Goal: Task Accomplishment & Management: Use online tool/utility

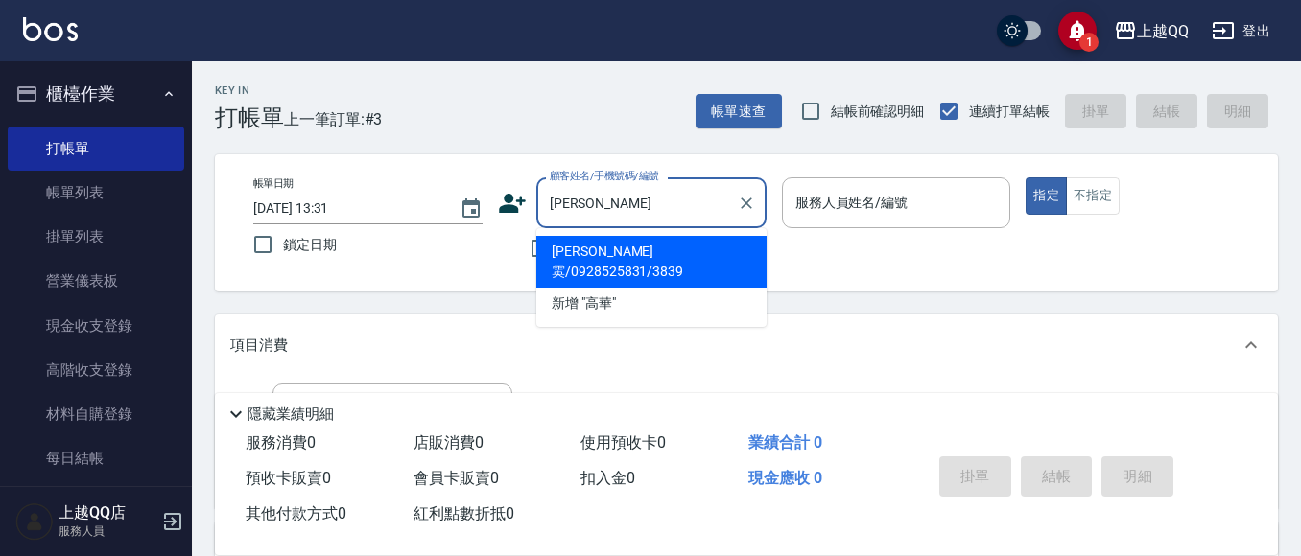
click at [618, 241] on li "[PERSON_NAME]雵/0928525831/3839" at bounding box center [651, 262] width 230 height 52
type input "[PERSON_NAME]雵/0928525831/3839"
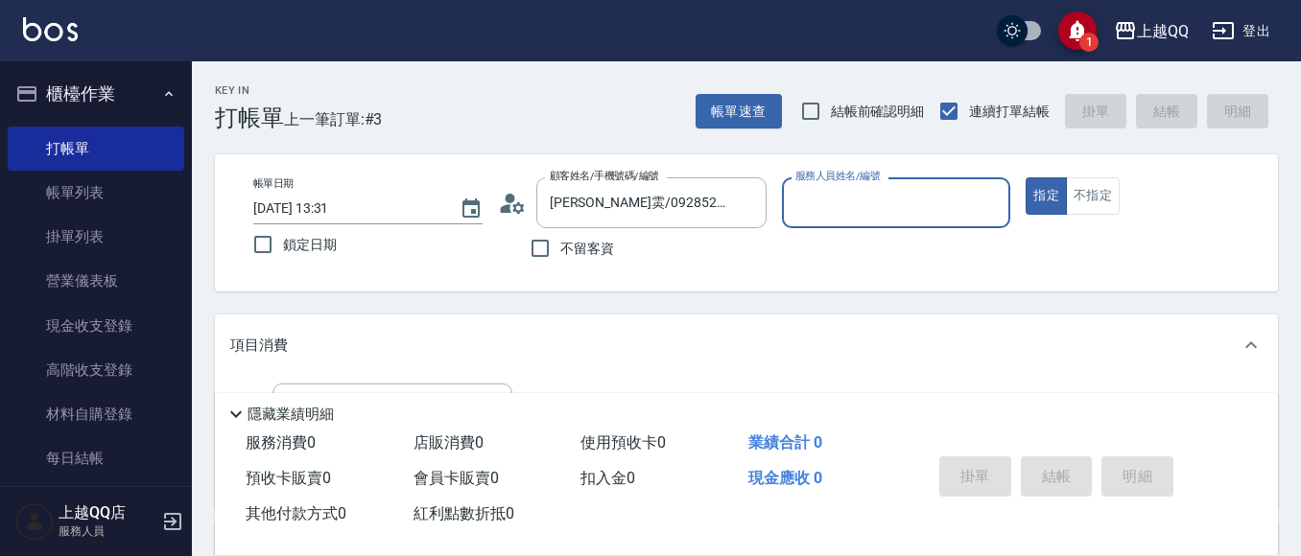
type input "佩怡-3"
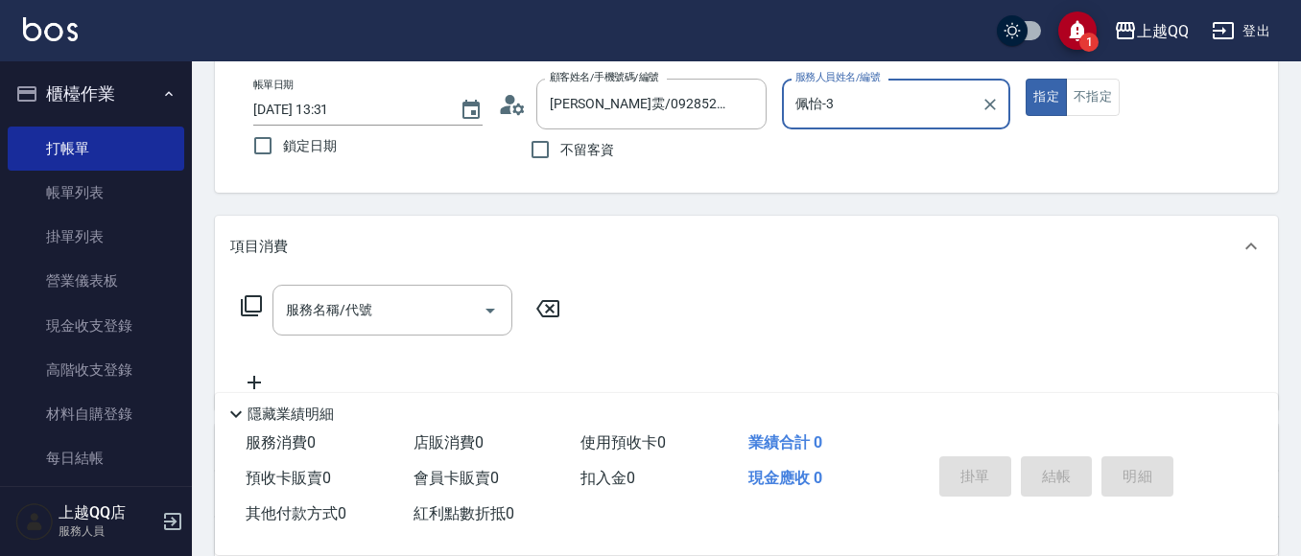
scroll to position [192, 0]
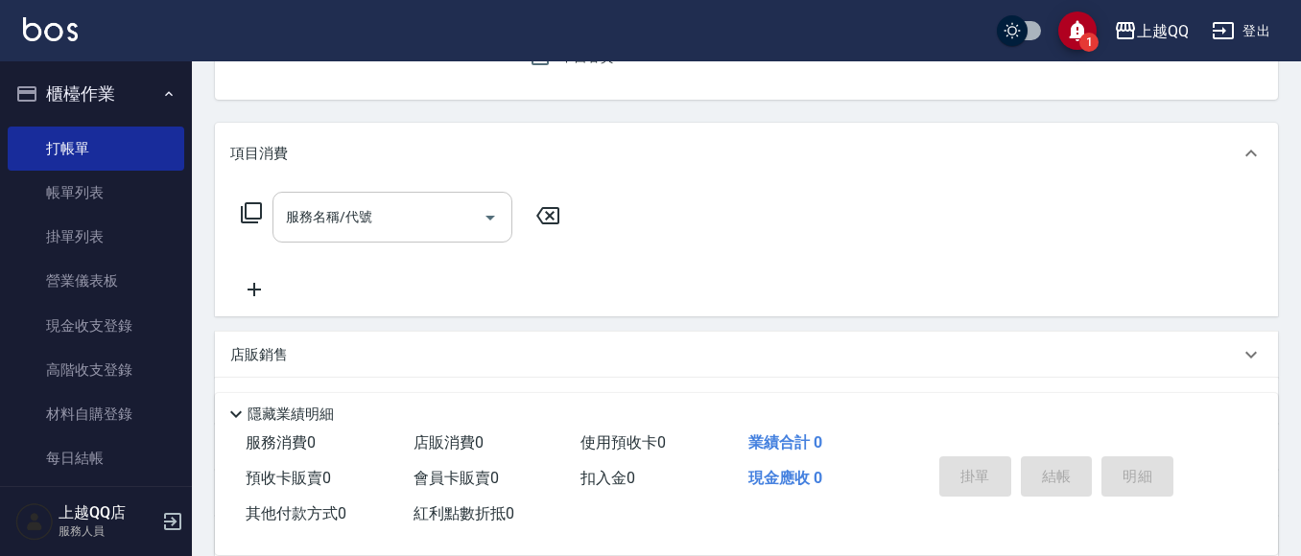
click at [401, 217] on input "服務名稱/代號" at bounding box center [378, 217] width 194 height 34
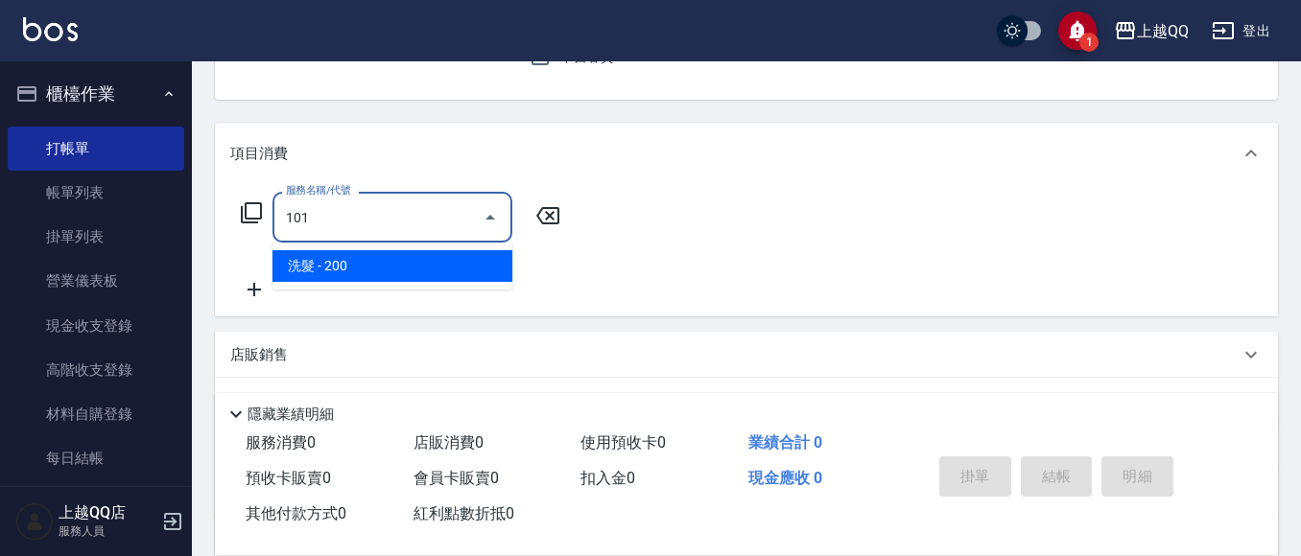
type input "洗髮(101)"
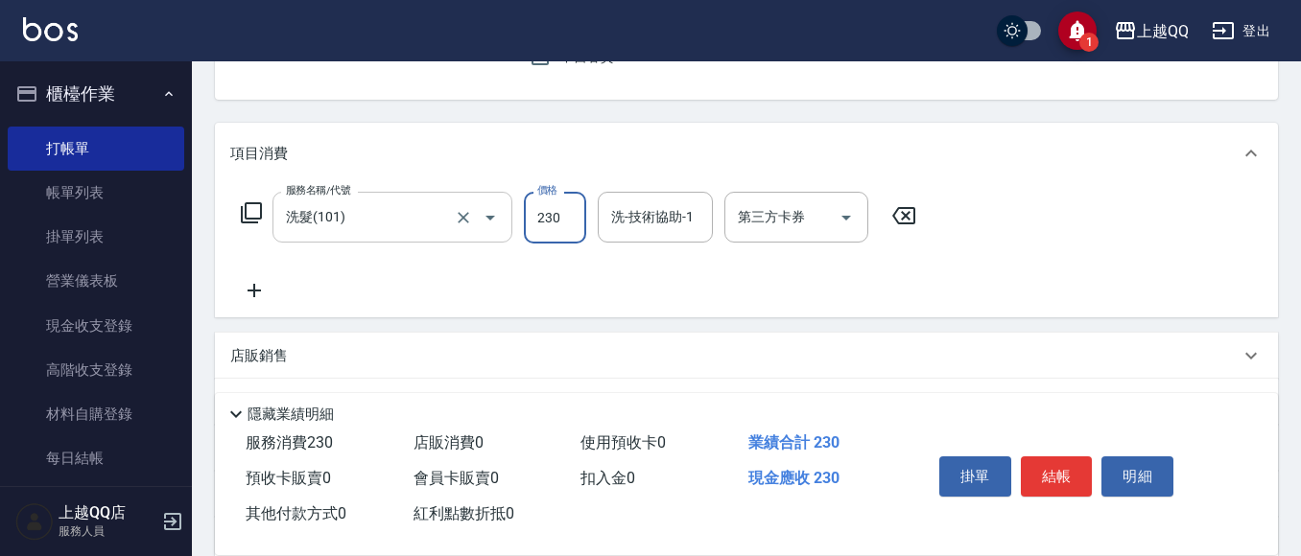
type input "230"
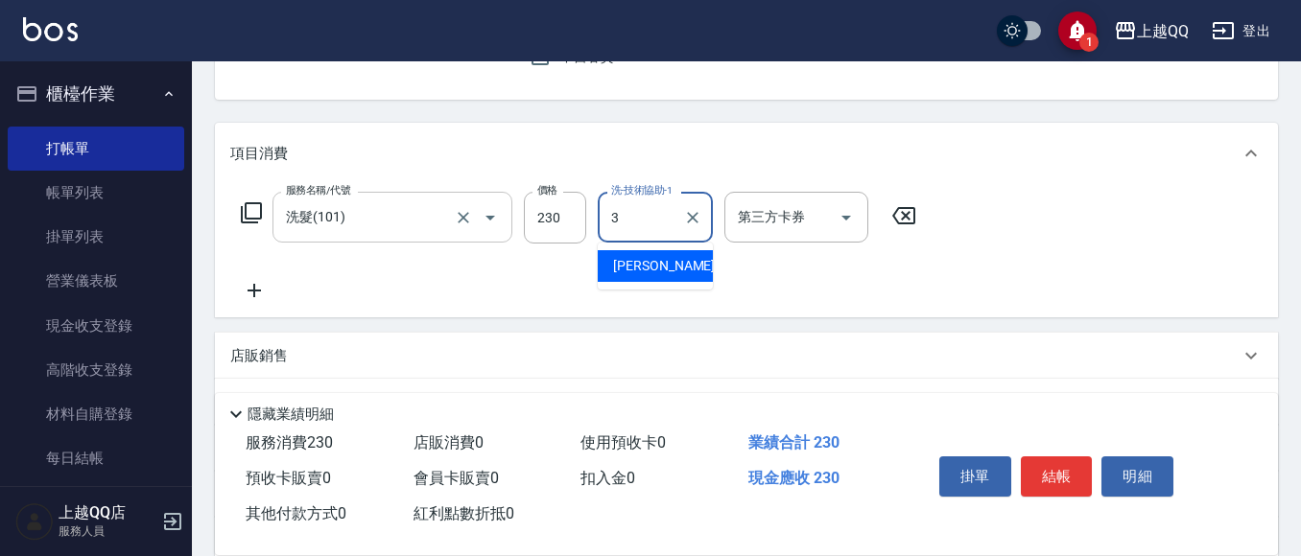
type input "佩怡-3"
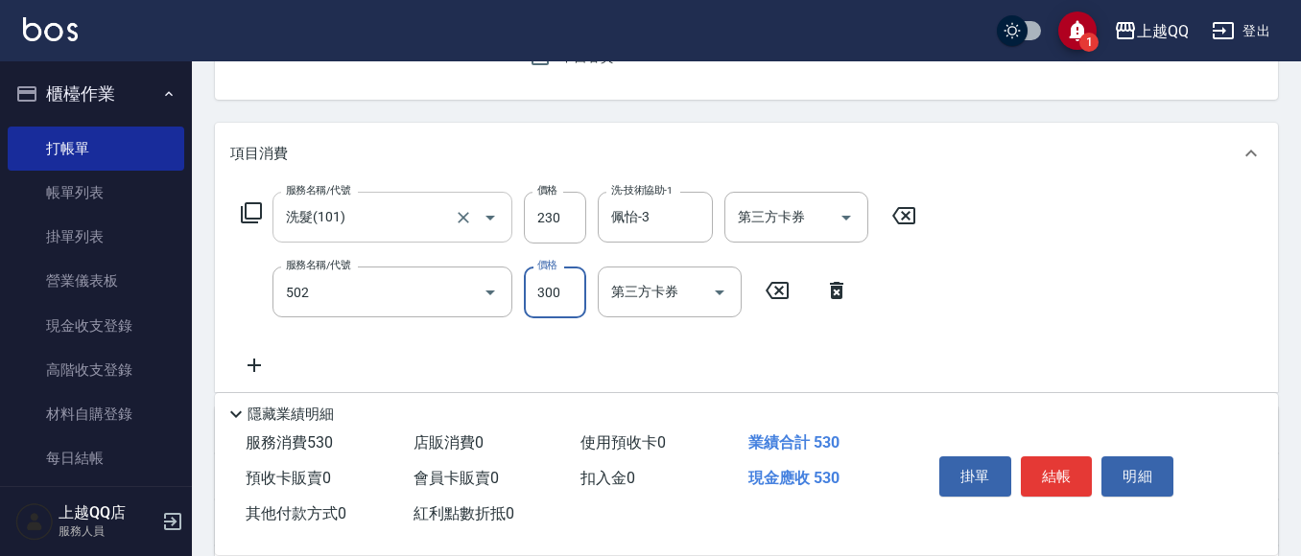
type input "自備護髮(502)"
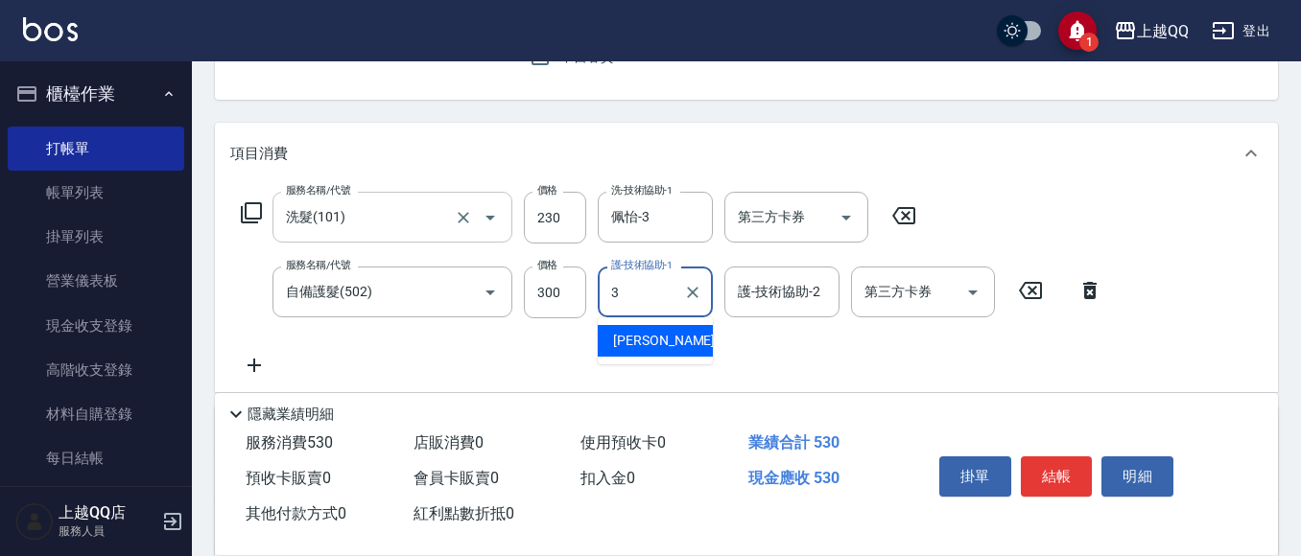
type input "佩怡-3"
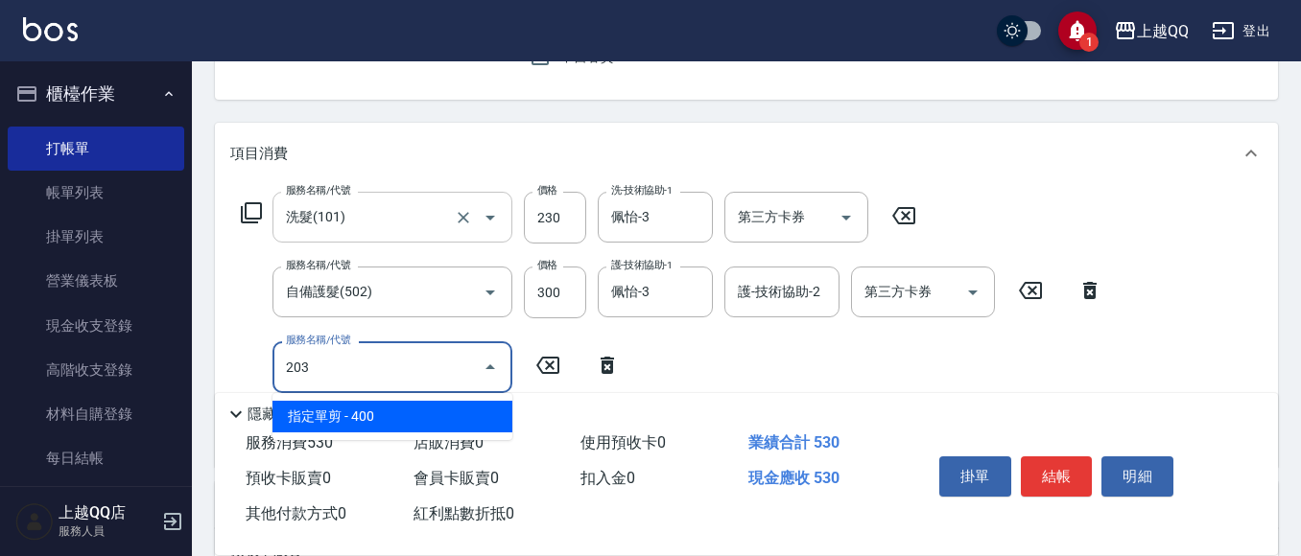
type input "指定單剪(203)"
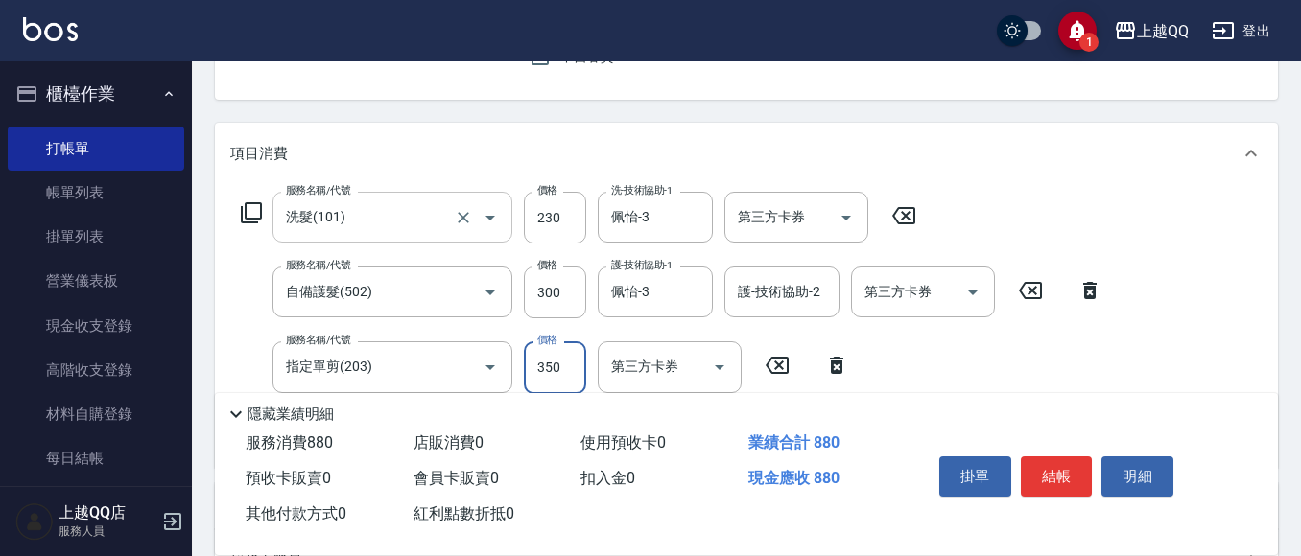
type input "350"
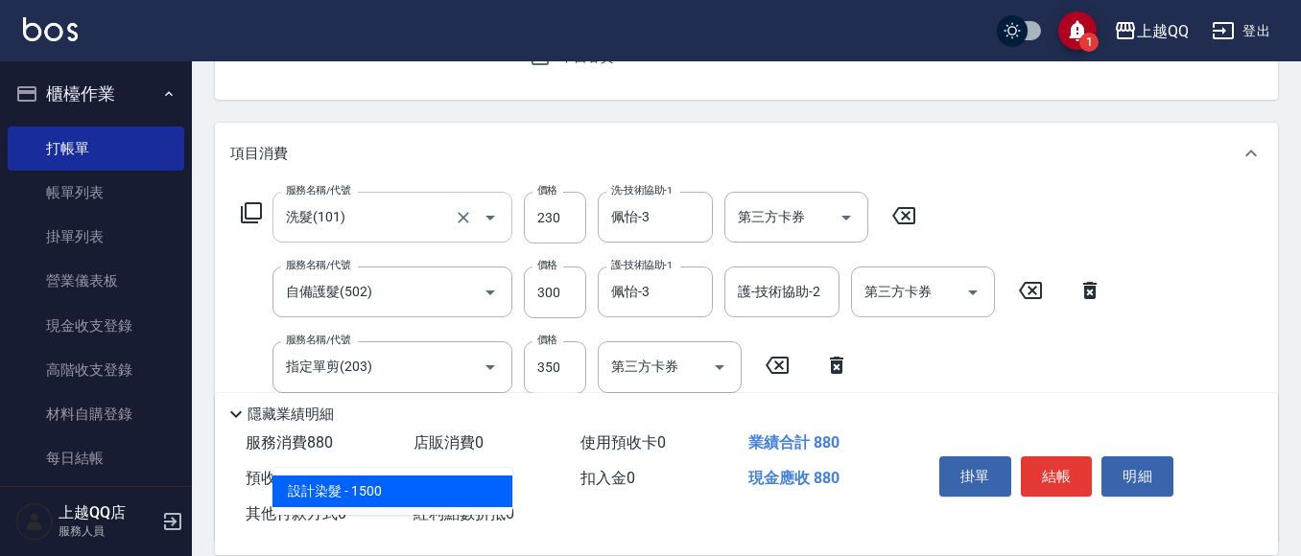
type input "設計染髮(404)"
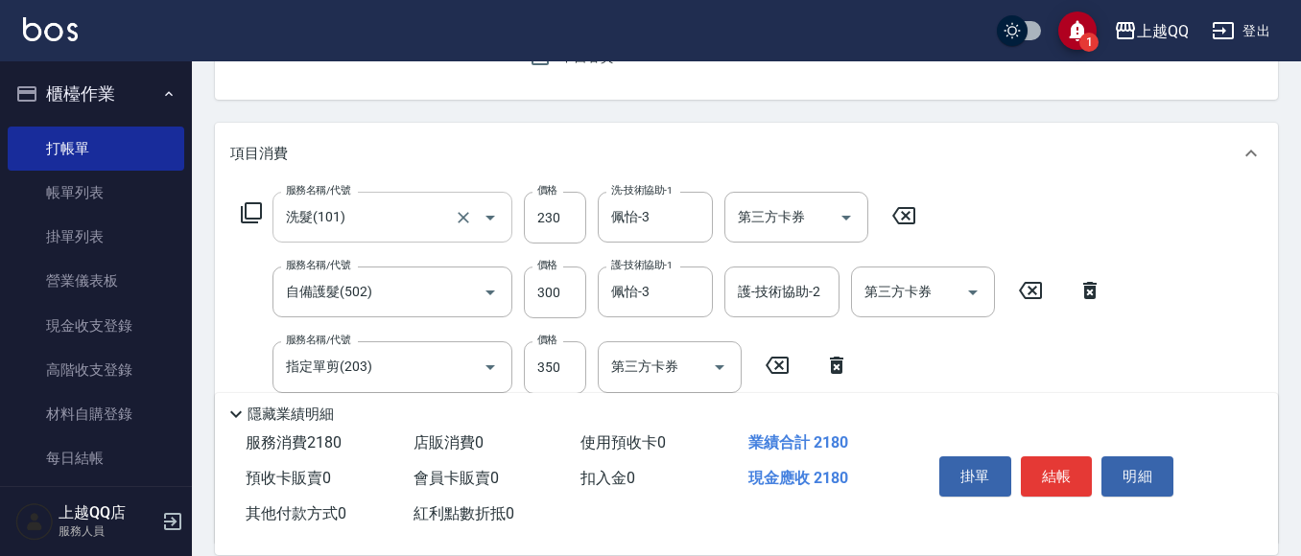
type input "1300"
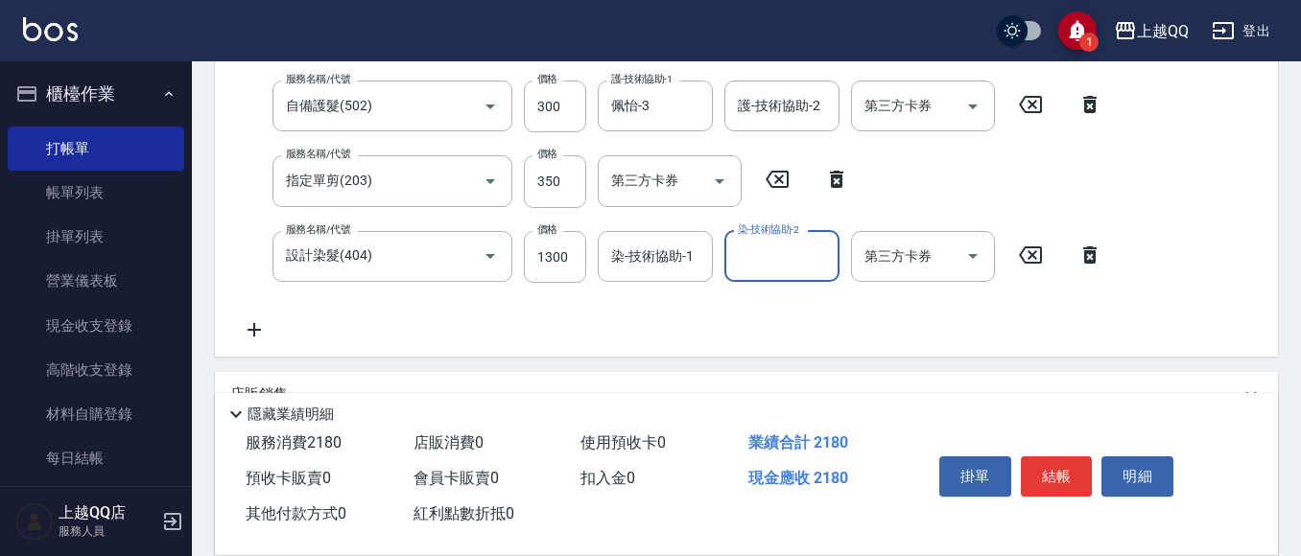
scroll to position [384, 0]
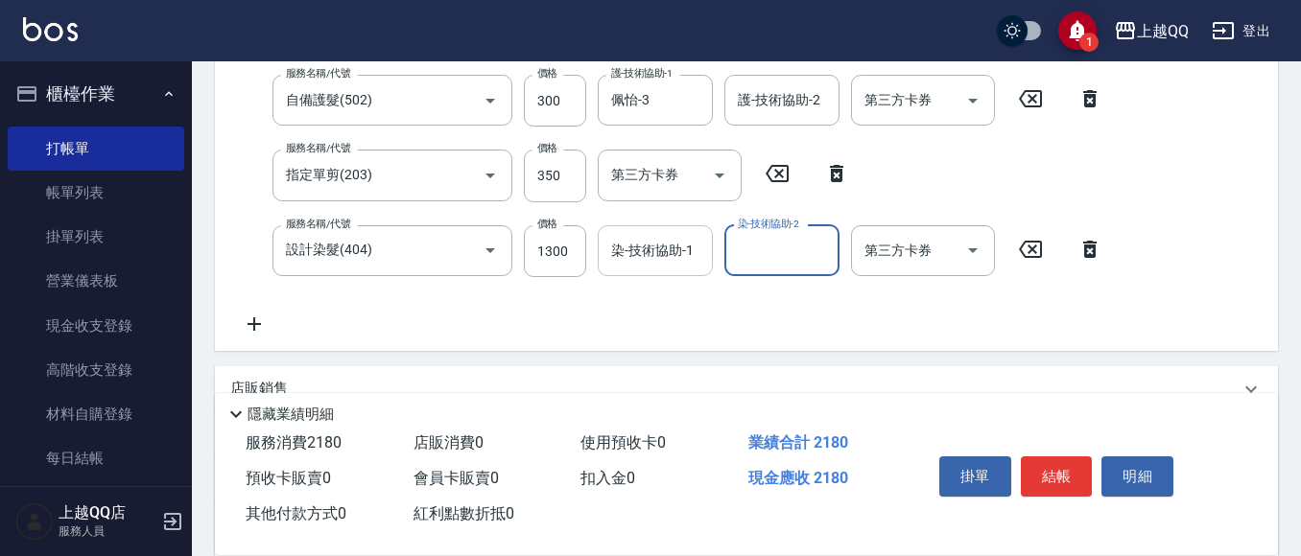
click at [618, 243] on div "染-技術協助-1 染-技術協助-1" at bounding box center [655, 250] width 115 height 51
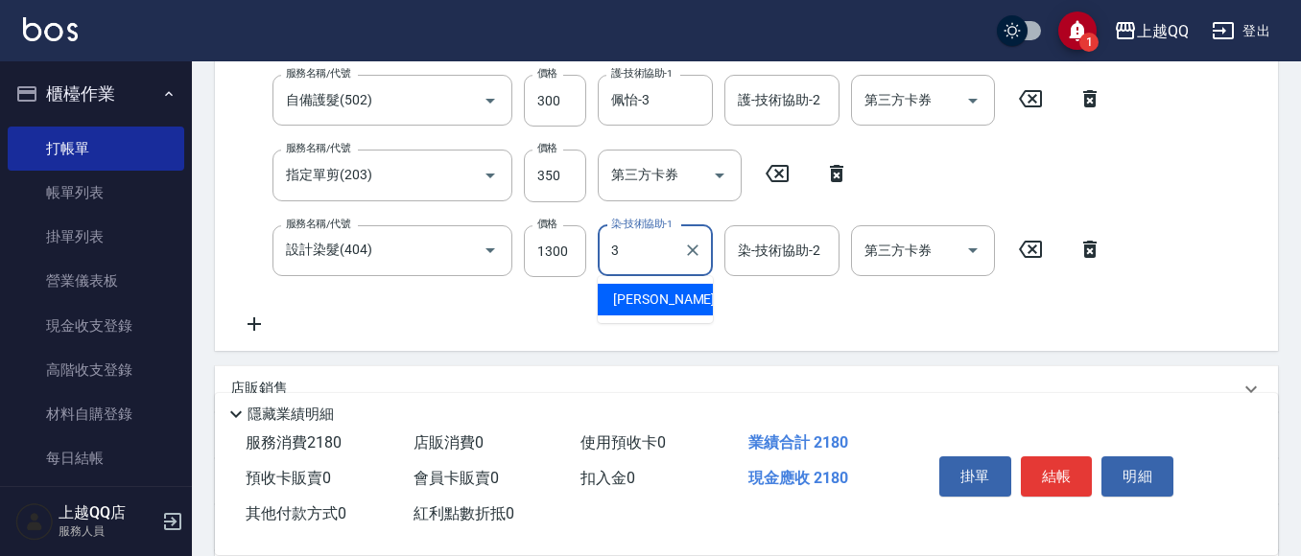
type input "佩怡-3"
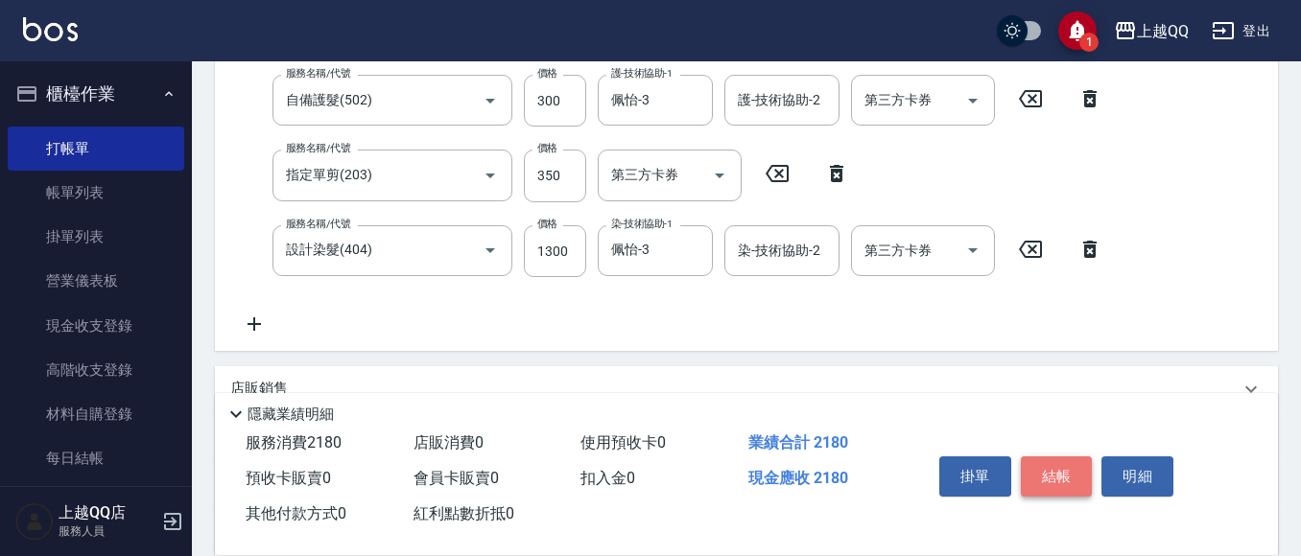
click at [1069, 461] on button "結帳" at bounding box center [1057, 477] width 72 height 40
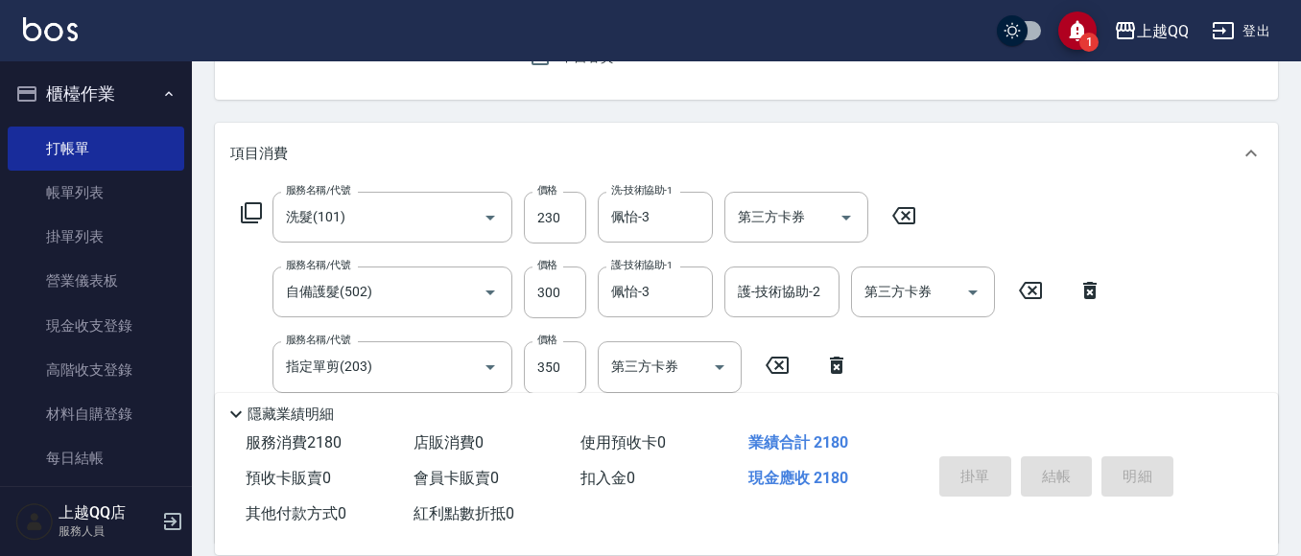
type input "[DATE] 14:37"
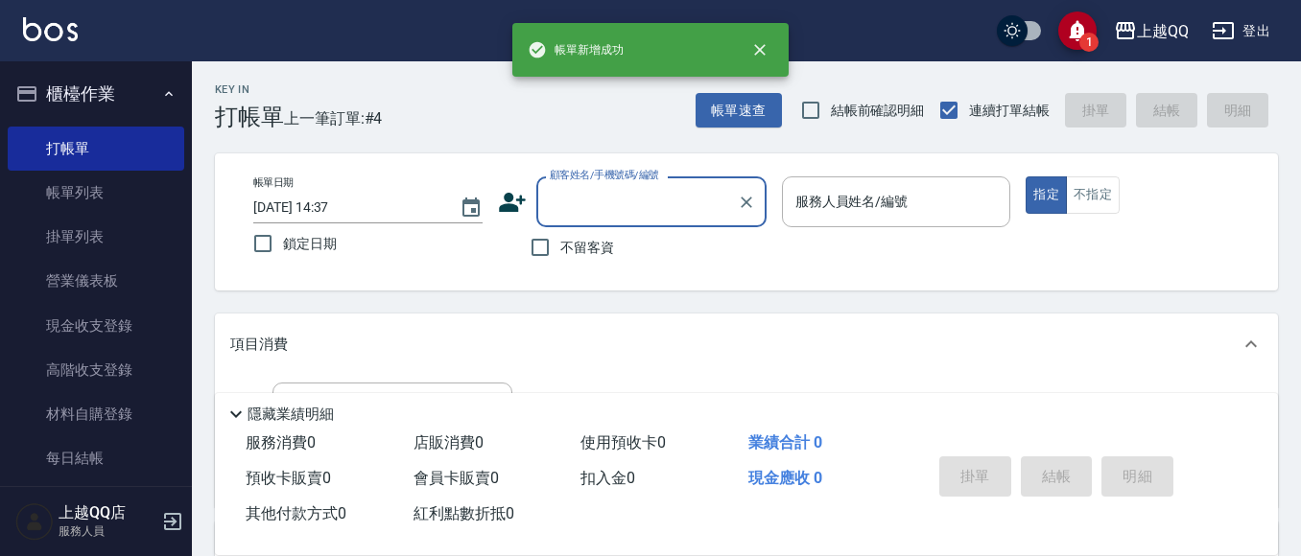
scroll to position [0, 0]
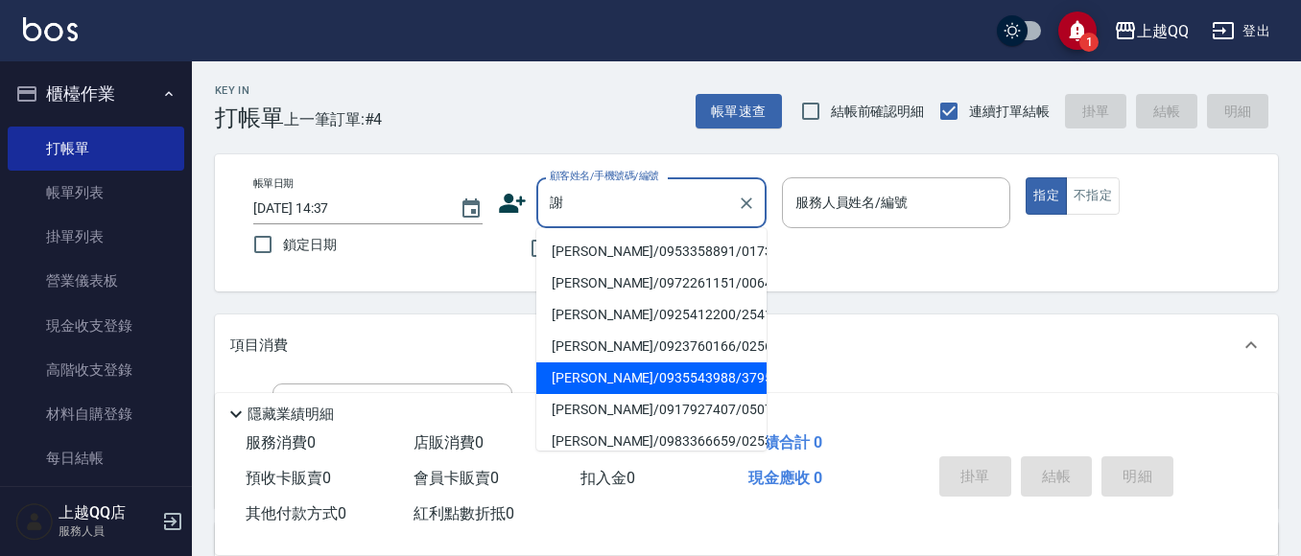
click at [576, 371] on li "[PERSON_NAME]/0935543988/3795" at bounding box center [651, 379] width 230 height 32
type input "[PERSON_NAME]/0935543988/3795"
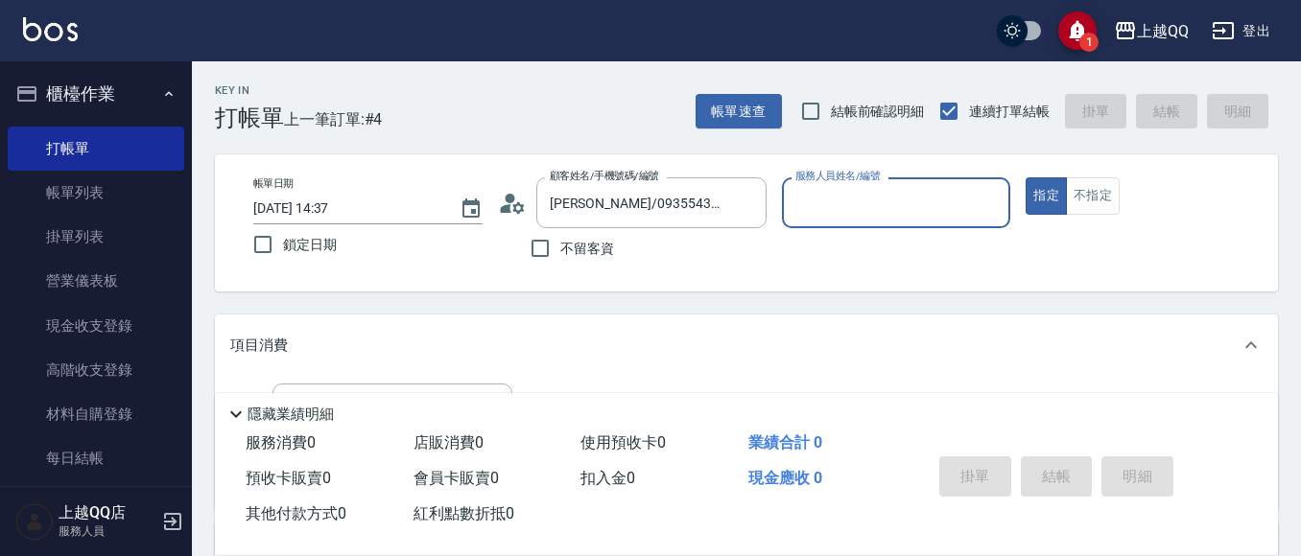
type input "佩怡-3"
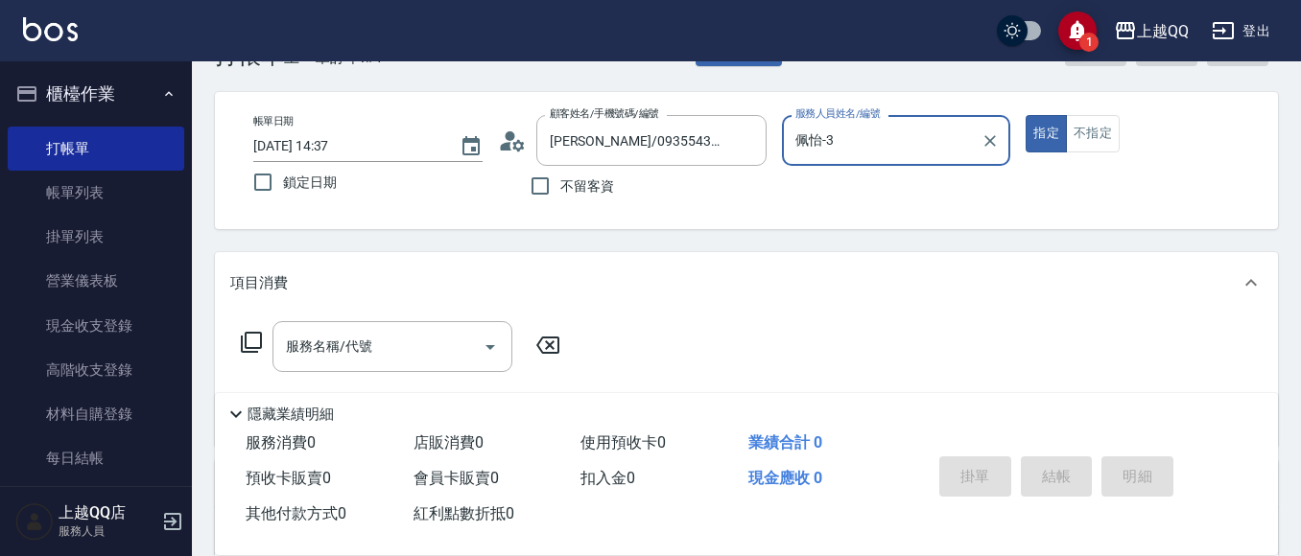
scroll to position [96, 0]
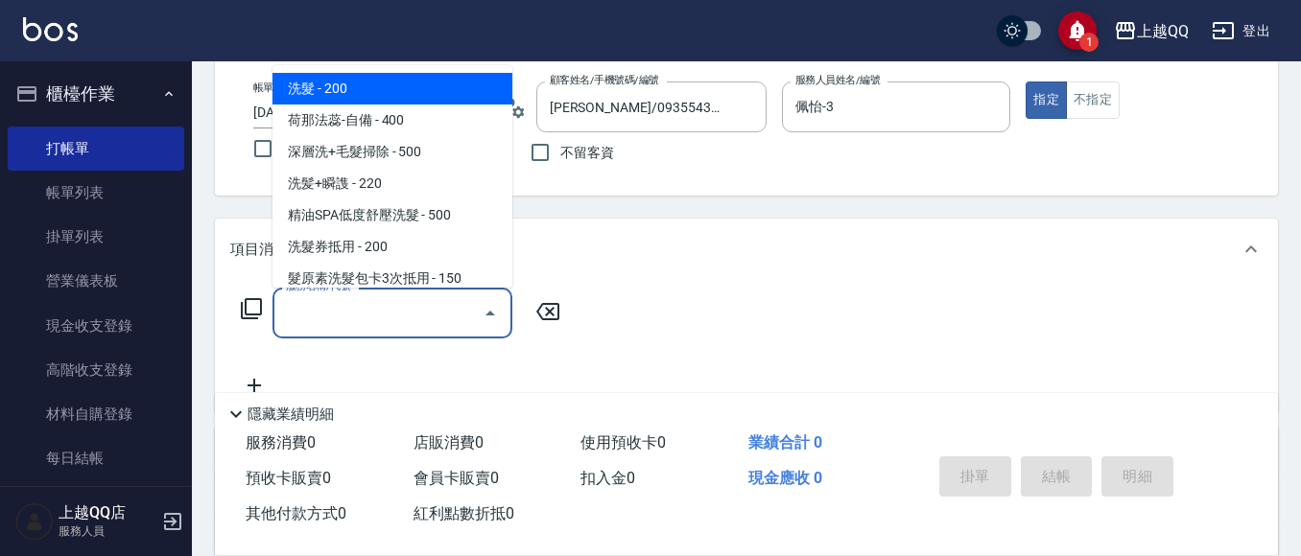
click at [334, 316] on input "服務名稱/代號" at bounding box center [378, 313] width 194 height 34
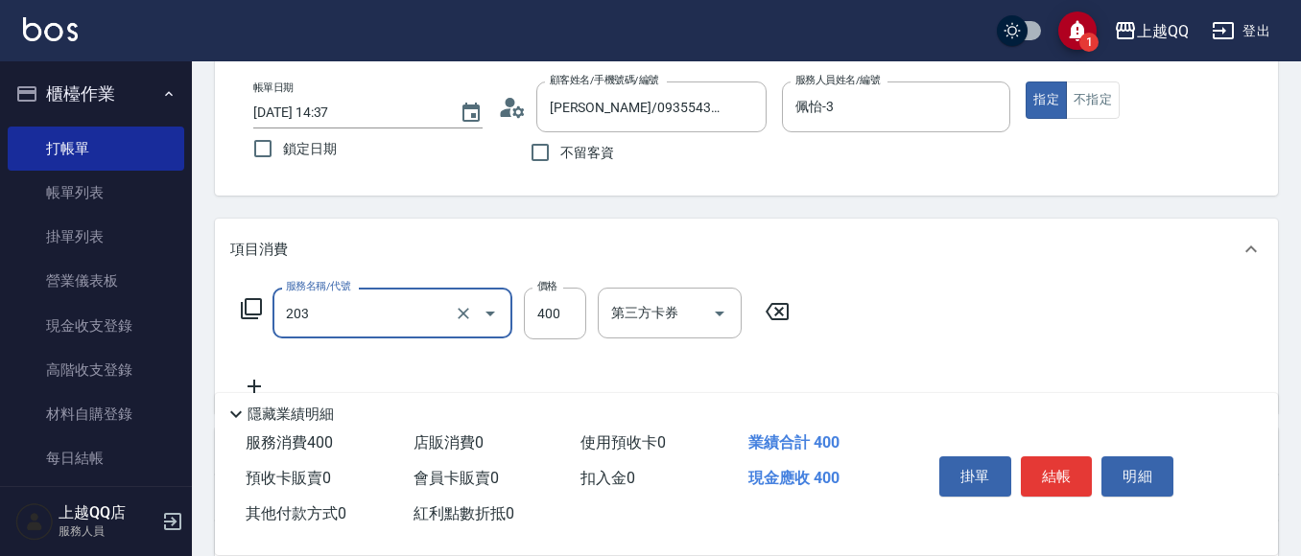
type input "指定單剪(203)"
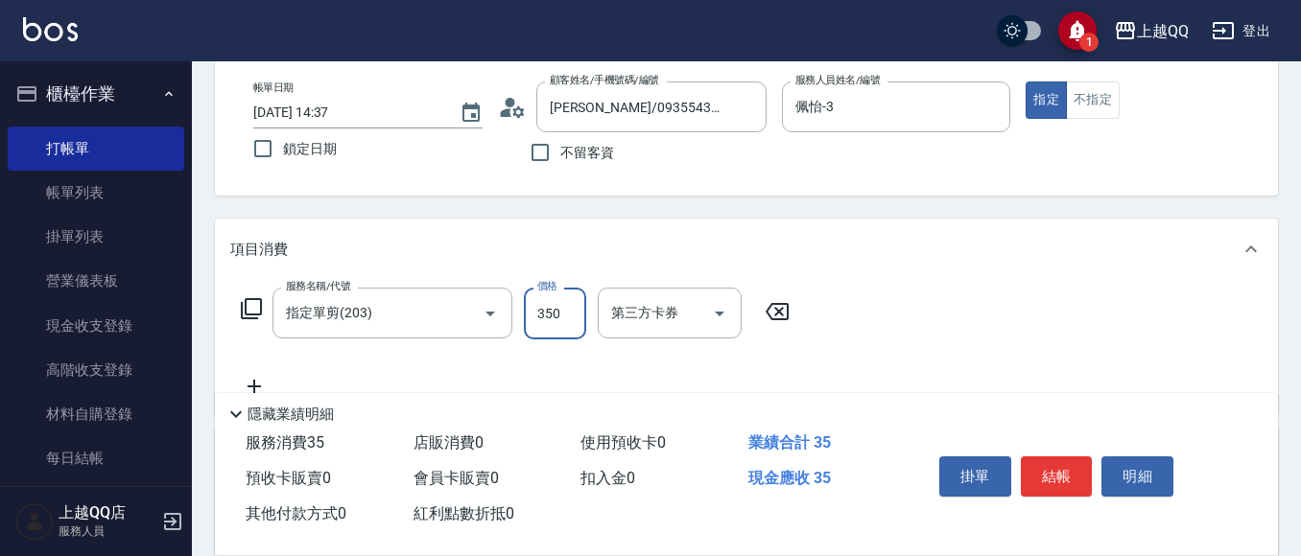
type input "350"
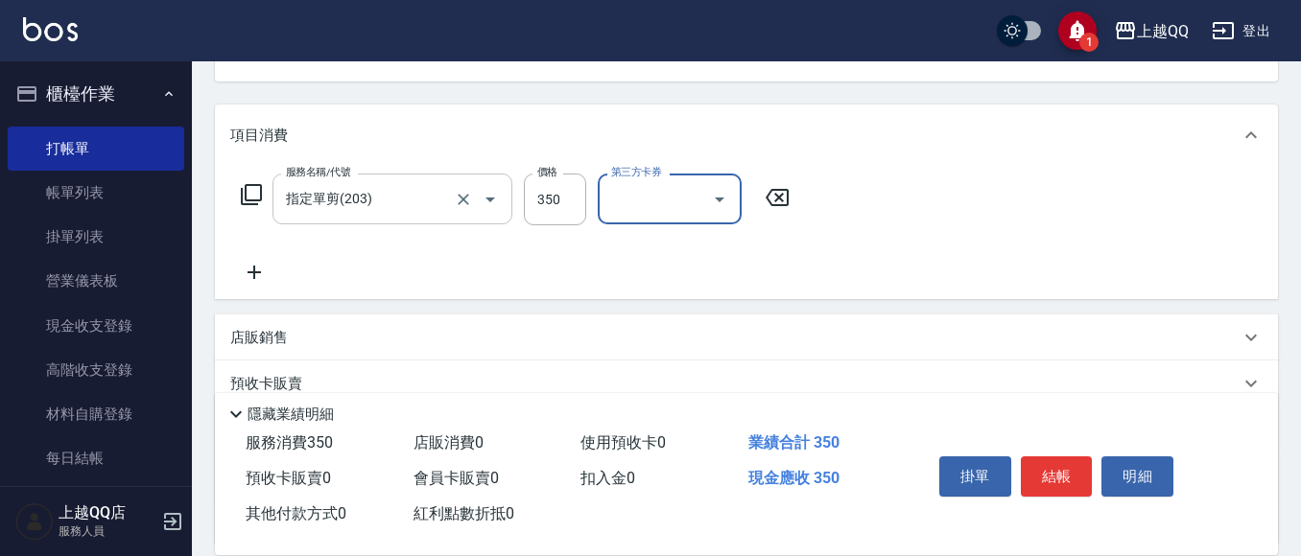
scroll to position [383, 0]
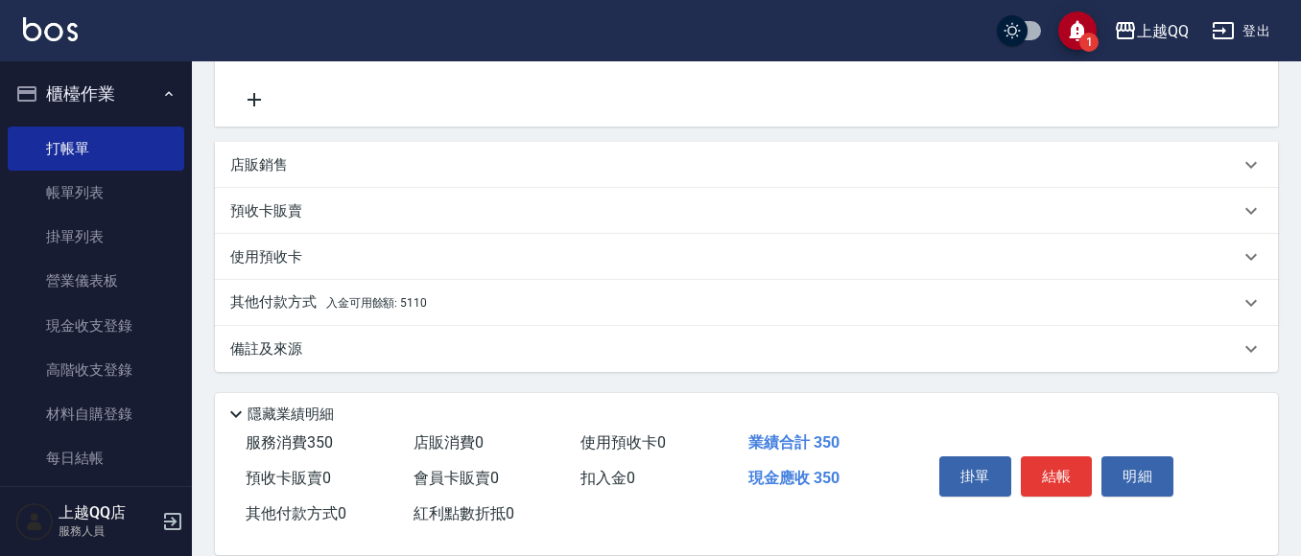
click at [267, 301] on p "其他付款方式 入金可用餘額: 5110" at bounding box center [328, 303] width 197 height 21
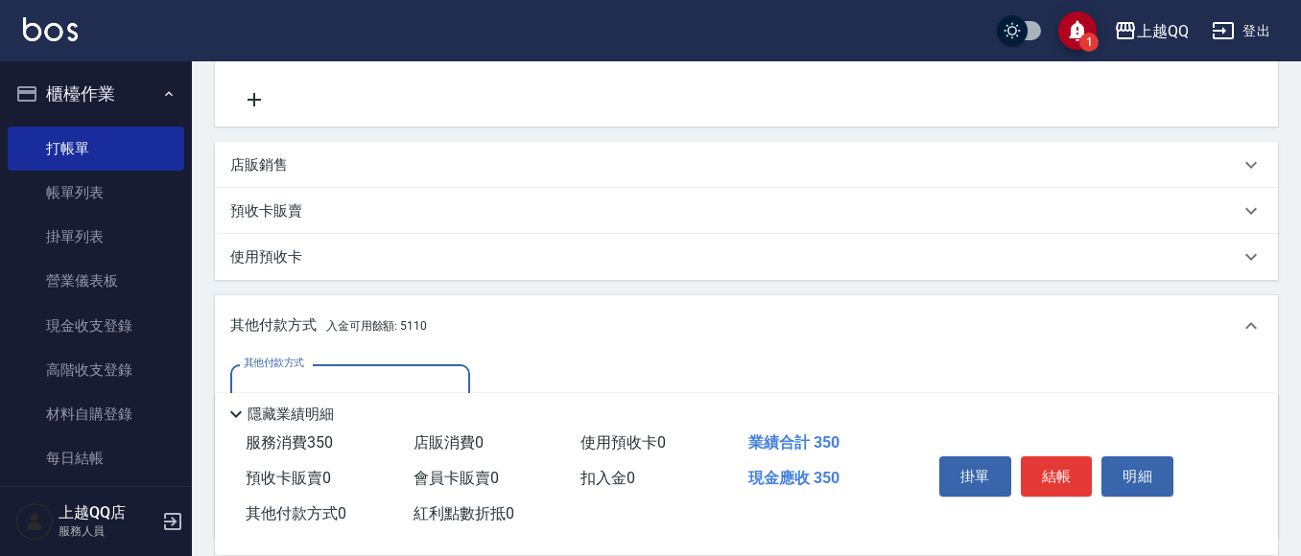
scroll to position [575, 0]
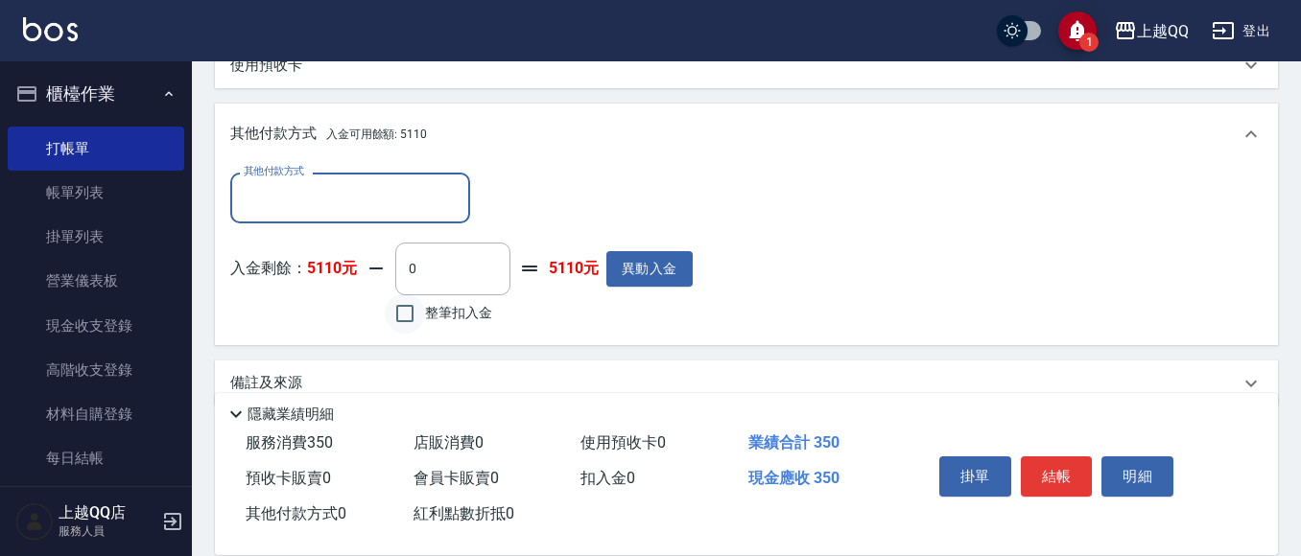
click at [408, 313] on input "整筆扣入金" at bounding box center [405, 314] width 40 height 40
checkbox input "true"
type input "350"
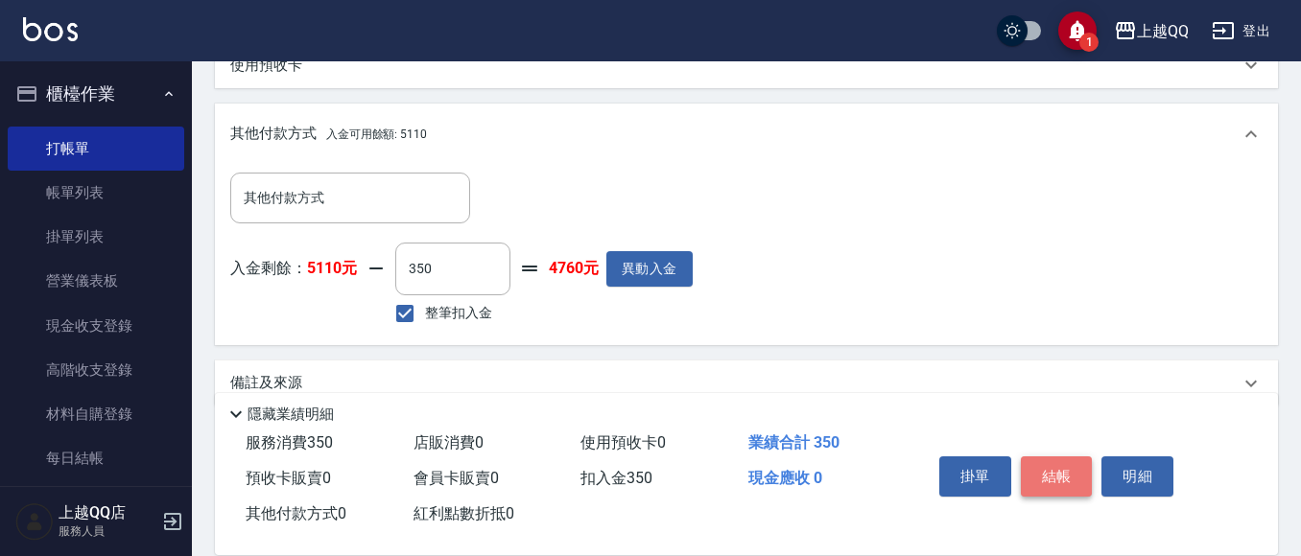
click at [1031, 474] on button "結帳" at bounding box center [1057, 477] width 72 height 40
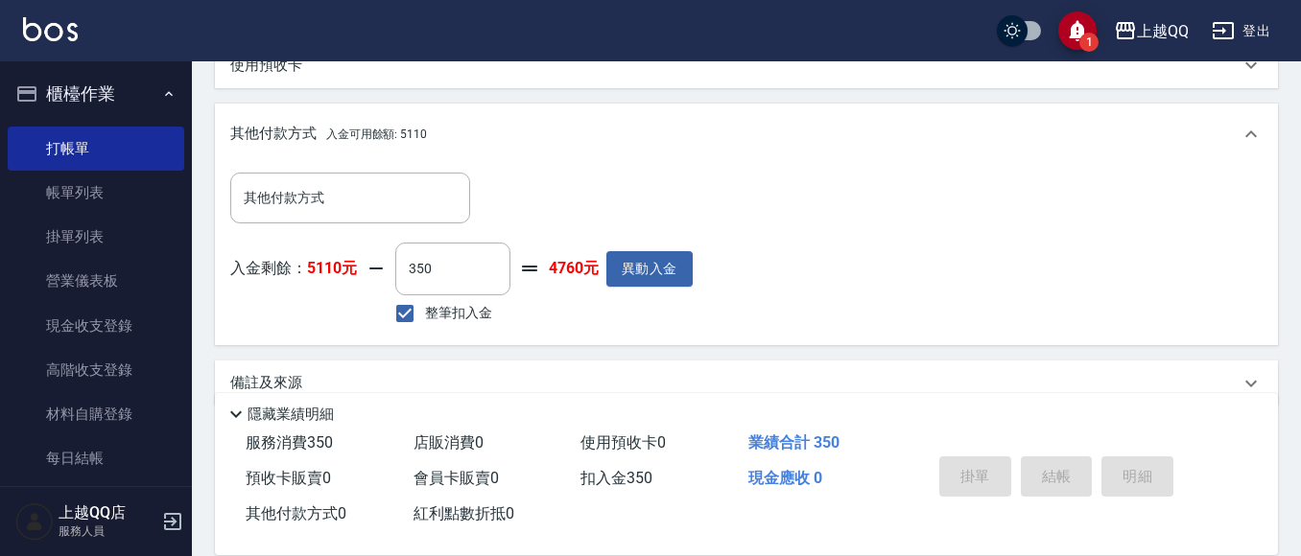
type input "[DATE] 14:38"
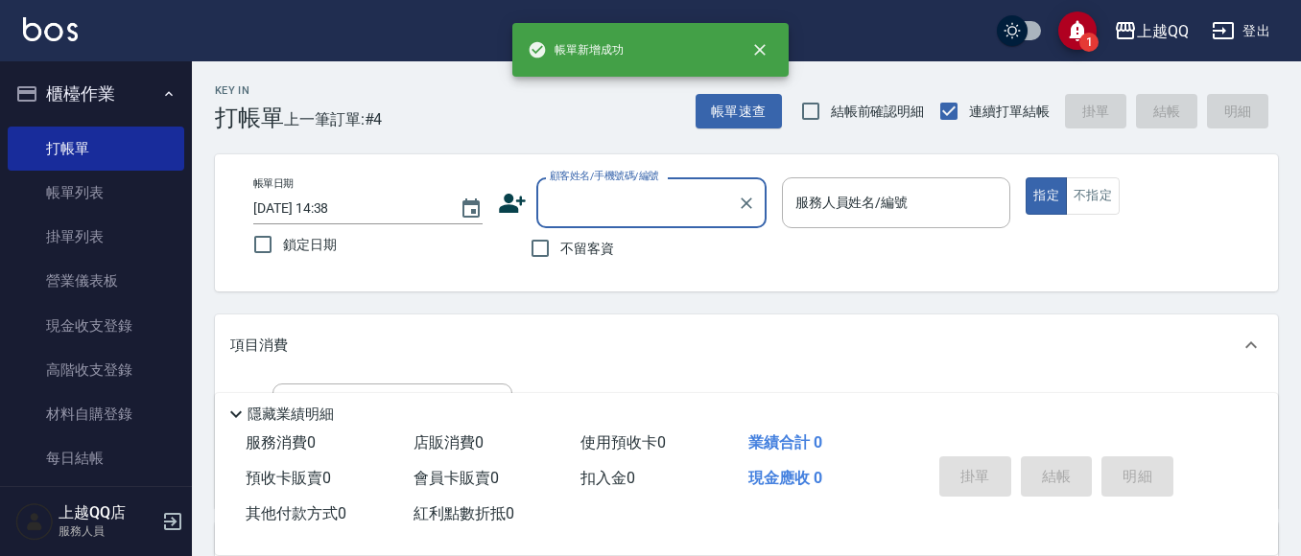
scroll to position [0, 0]
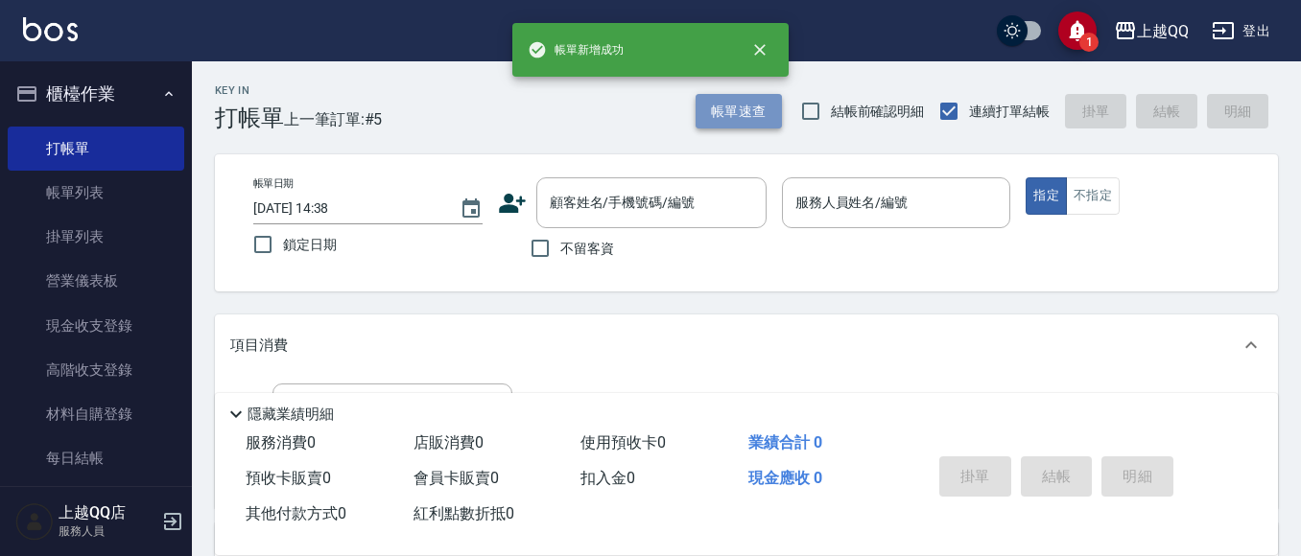
click at [722, 109] on button "帳單速查" at bounding box center [738, 111] width 86 height 35
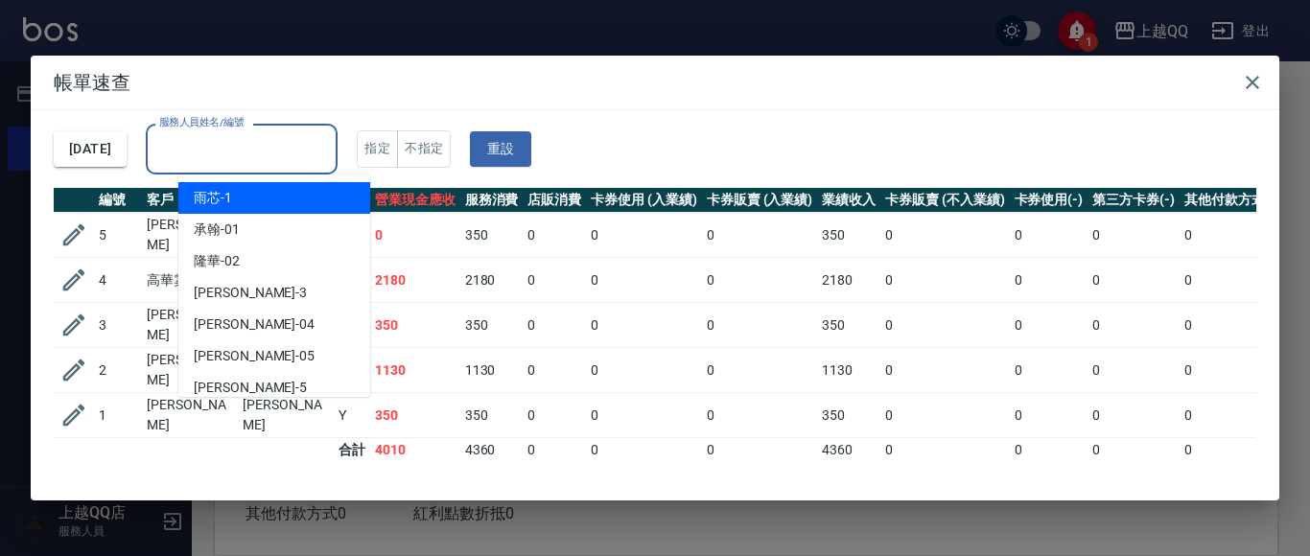
click at [269, 133] on div "服務人員姓名/編號 服務人員姓名/編號" at bounding box center [242, 149] width 192 height 51
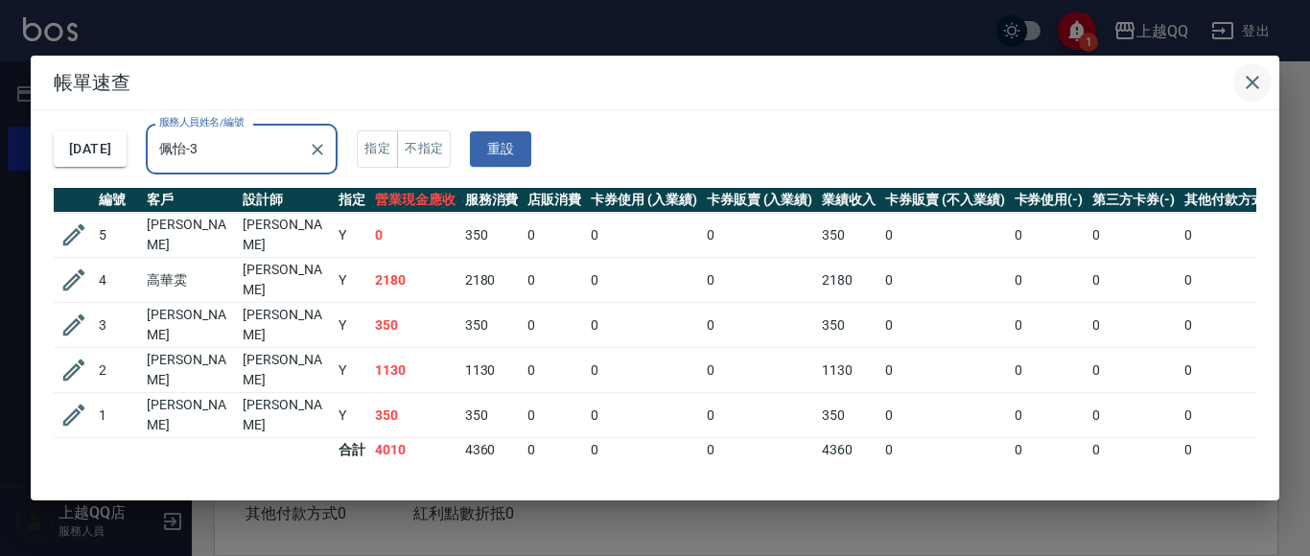
type input "佩怡-3"
click at [1261, 68] on button "button" at bounding box center [1253, 82] width 38 height 38
